Goal: Information Seeking & Learning: Learn about a topic

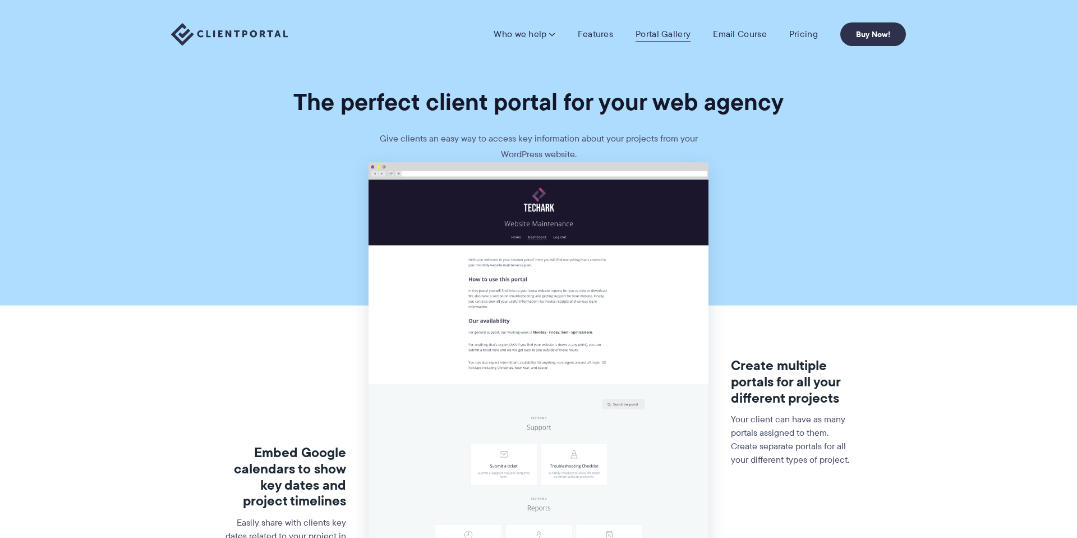
click at [672, 34] on link "Portal Gallery" at bounding box center [663, 34] width 55 height 11
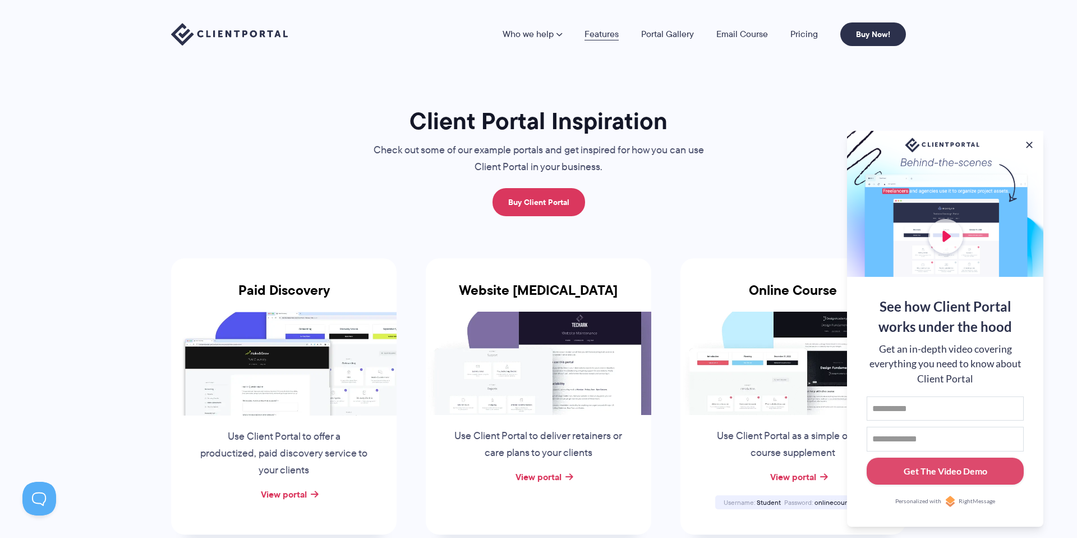
click at [595, 36] on link "Features" at bounding box center [602, 34] width 34 height 9
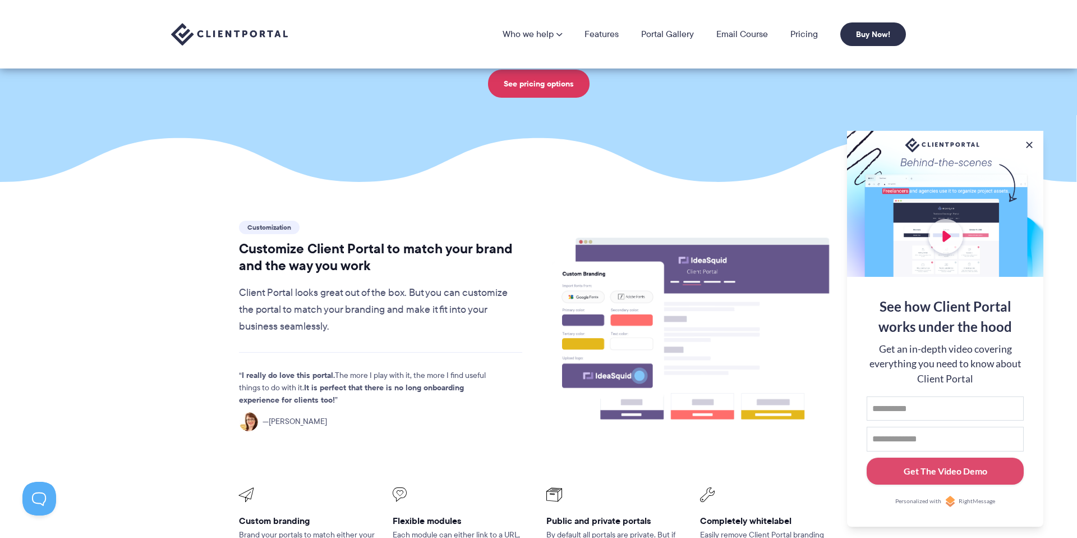
scroll to position [121, 0]
